Goal: Information Seeking & Learning: Learn about a topic

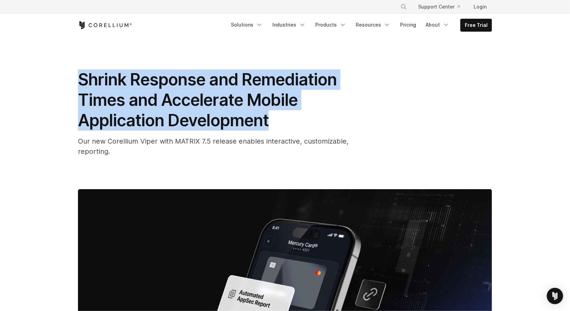
drag, startPoint x: 274, startPoint y: 120, endPoint x: 78, endPoint y: 80, distance: 200.3
click at [77, 81] on div "Shrink Response and Remediation Times and Accelerate Mobile Application Develop…" at bounding box center [285, 246] width 436 height 418
copy span "Shrink Response and Remediation Times and Accelerate Mobile Application Develop…"
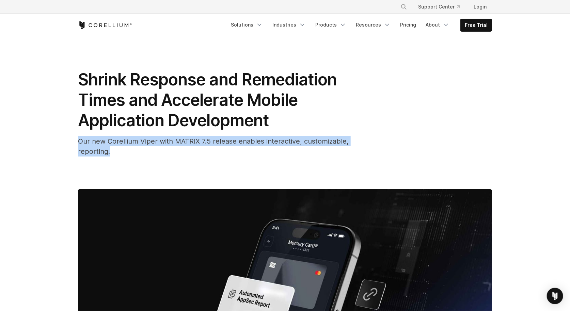
drag, startPoint x: 113, startPoint y: 153, endPoint x: 78, endPoint y: 141, distance: 37.6
click at [78, 141] on div "Our new Corellium Viper with MATRIX 7.5 release enables interactive, customizab…" at bounding box center [214, 146] width 272 height 20
copy span "Our new Corellium Viper with MATRIX 7.5 release enables interactive, customizab…"
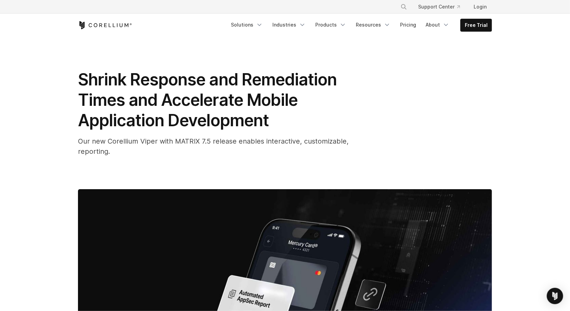
click at [223, 117] on span "Shrink Response and Remediation Times and Accelerate Mobile Application Develop…" at bounding box center [207, 99] width 259 height 61
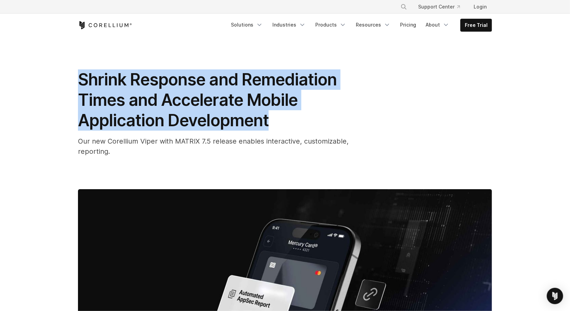
drag, startPoint x: 274, startPoint y: 120, endPoint x: 79, endPoint y: 79, distance: 199.0
click at [79, 79] on h1 "Shrink Response and Remediation Times and Accelerate Mobile Application Develop…" at bounding box center [214, 99] width 272 height 61
copy span "Shrink Response and Remediation Times and Accelerate Mobile Application Develop…"
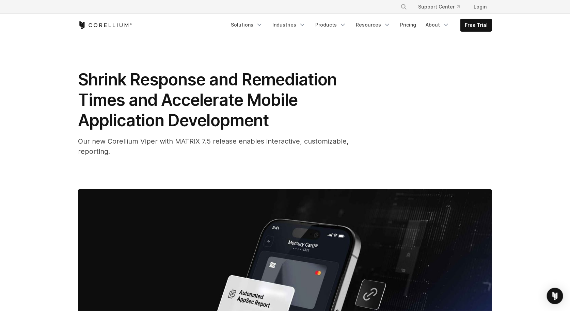
click at [115, 155] on div "Our new Corellium Viper with MATRIX 7.5 release enables interactive, customizab…" at bounding box center [214, 146] width 272 height 20
drag, startPoint x: 109, startPoint y: 151, endPoint x: 94, endPoint y: 149, distance: 15.5
click at [94, 149] on span "Our new Corellium Viper with MATRIX 7.5 release enables interactive, customizab…" at bounding box center [213, 146] width 271 height 18
click at [107, 151] on span "Our new Corellium Viper with MATRIX 7.5 release enables interactive, customizab…" at bounding box center [213, 146] width 271 height 18
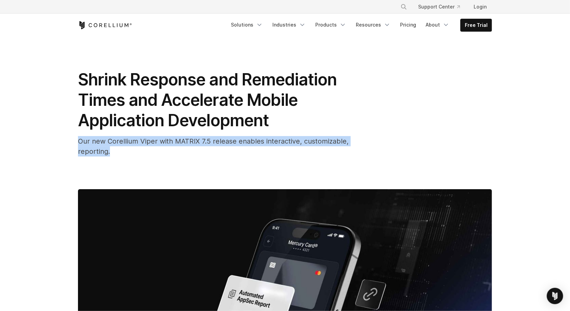
drag, startPoint x: 111, startPoint y: 152, endPoint x: 76, endPoint y: 143, distance: 36.2
click at [76, 143] on div "Shrink Response and Remediation Times and Accelerate Mobile Application Develop…" at bounding box center [285, 246] width 436 height 418
copy span "Our new Corellium Viper with MATRIX 7.5 release enables interactive, customizab…"
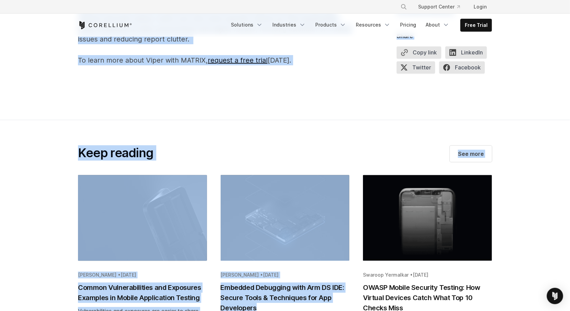
scroll to position [841, 0]
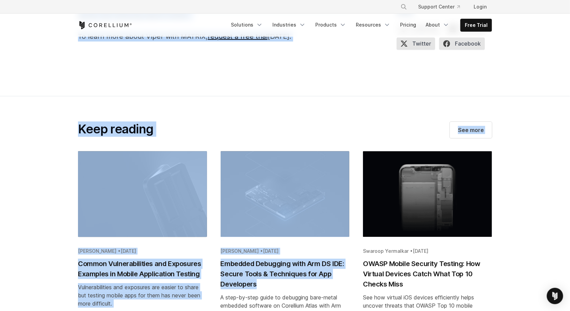
drag, startPoint x: 77, startPoint y: 86, endPoint x: 295, endPoint y: 41, distance: 223.4
copy span "Our newest Viper with MATRIX 7.5 release is our most comprehensive to date and …"
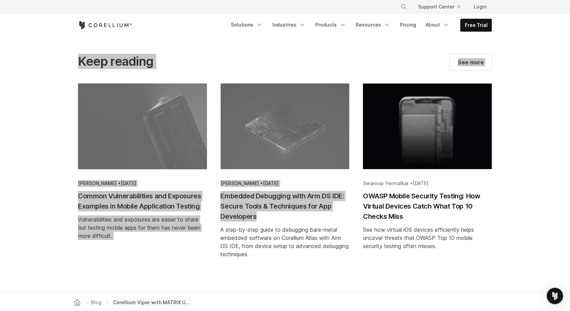
scroll to position [918, 0]
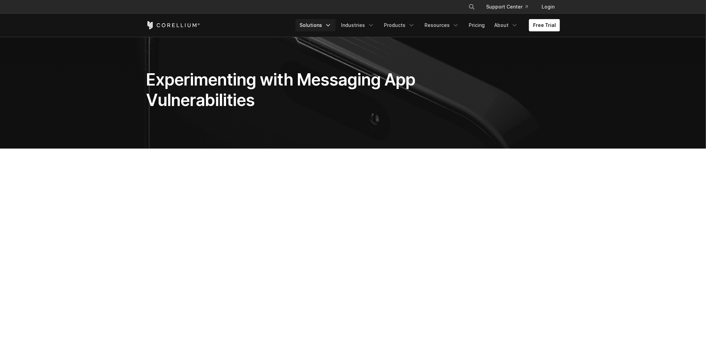
click at [328, 26] on link "Solutions" at bounding box center [315, 25] width 40 height 12
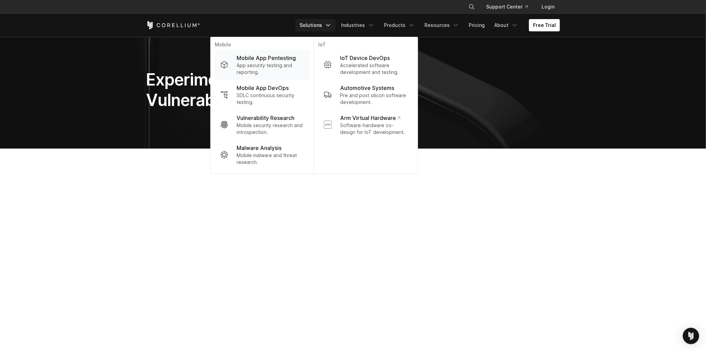
click at [290, 62] on p "Mobile App Pentesting" at bounding box center [266, 58] width 59 height 8
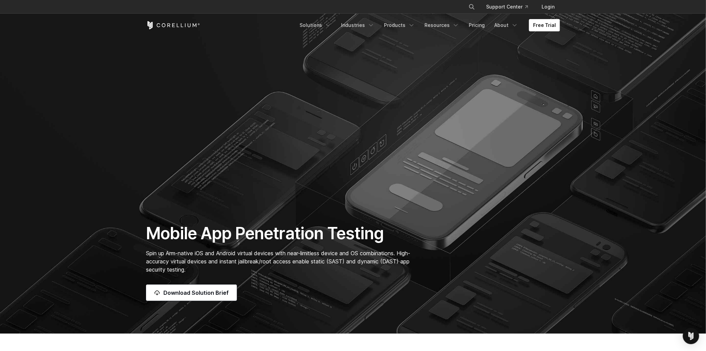
click at [386, 99] on section "Mobile App Penetration Testing Spin up Arm-native iOS and Android virtual devic…" at bounding box center [353, 166] width 706 height 333
click at [322, 25] on link "Solutions" at bounding box center [315, 25] width 40 height 12
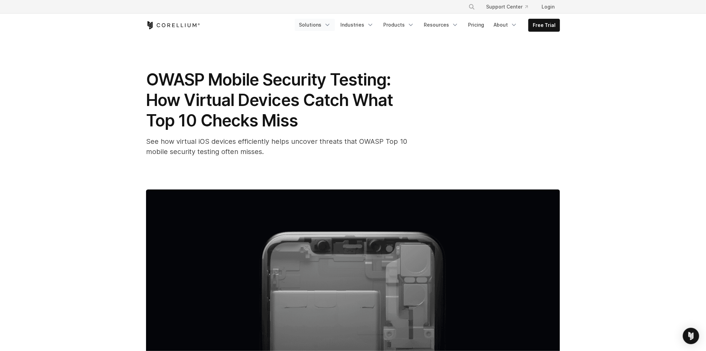
click at [328, 25] on link "Solutions" at bounding box center [315, 25] width 40 height 12
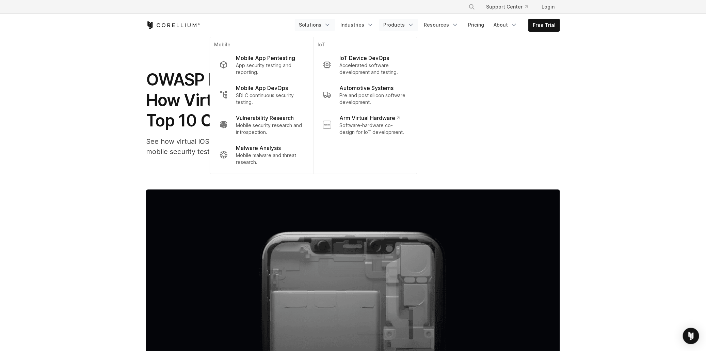
click at [394, 24] on link "Products" at bounding box center [398, 25] width 39 height 12
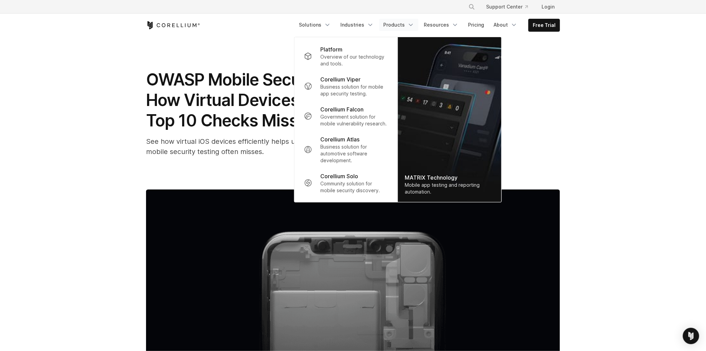
click at [422, 172] on img "Navigation Menu" at bounding box center [449, 119] width 103 height 165
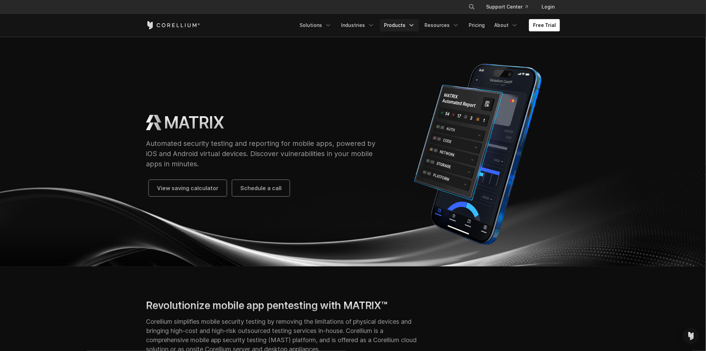
click at [393, 22] on link "Products" at bounding box center [399, 25] width 39 height 12
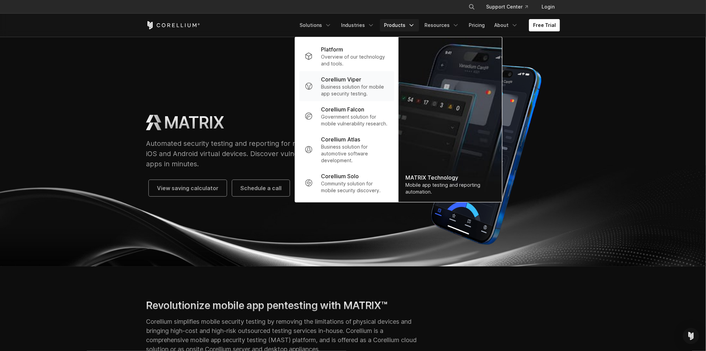
click at [344, 85] on p "Business solution for mobile app security testing." at bounding box center [355, 90] width 68 height 14
